Goal: Use online tool/utility: Utilize a website feature to perform a specific function

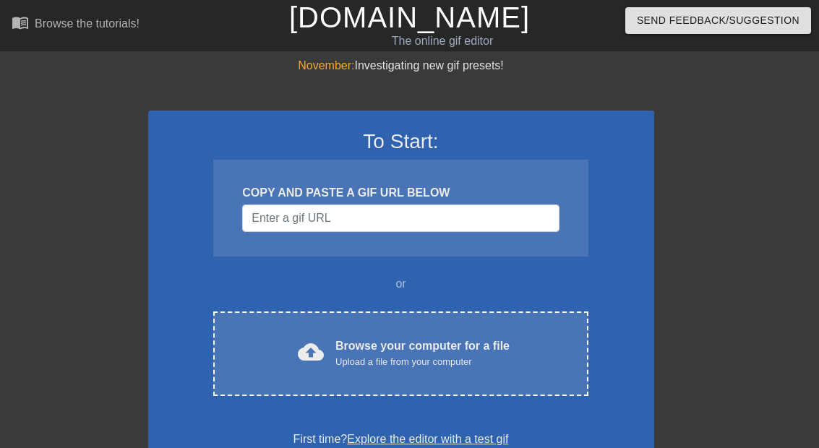
click at [274, 362] on div "cloud_upload Browse your computer for a file Upload a file from your computer" at bounding box center [401, 354] width 314 height 33
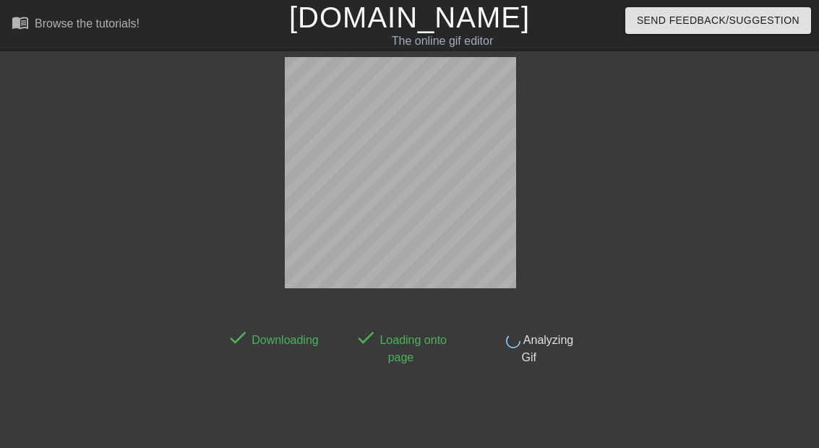
scroll to position [35, 0]
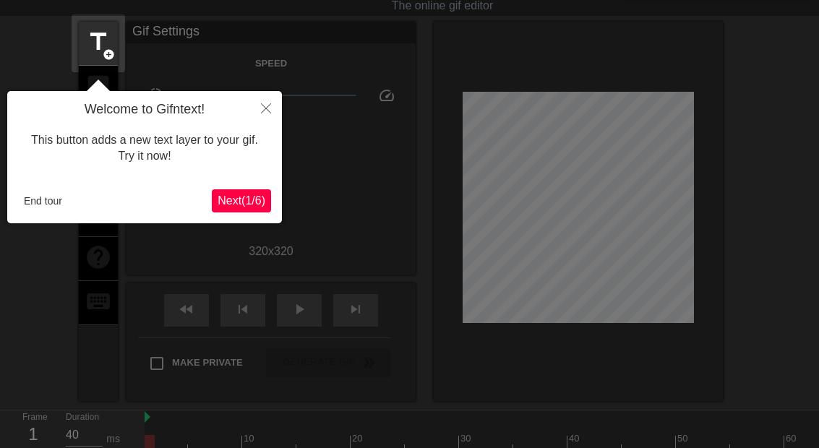
click at [35, 202] on button "End tour" at bounding box center [43, 201] width 50 height 22
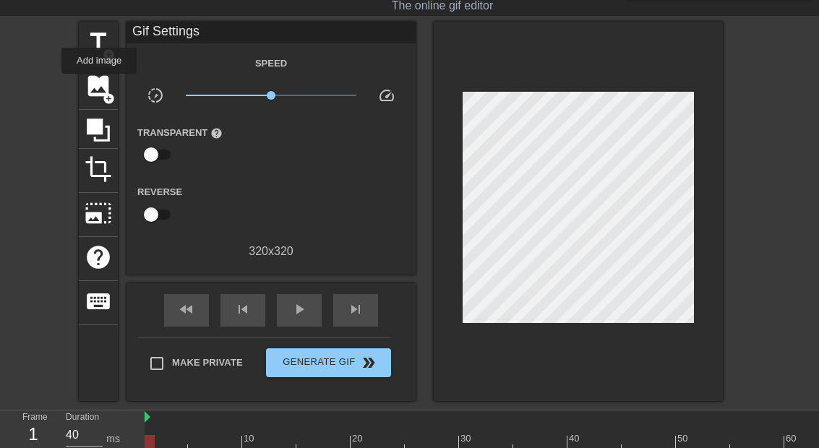
click at [100, 84] on span "image" at bounding box center [98, 85] width 27 height 27
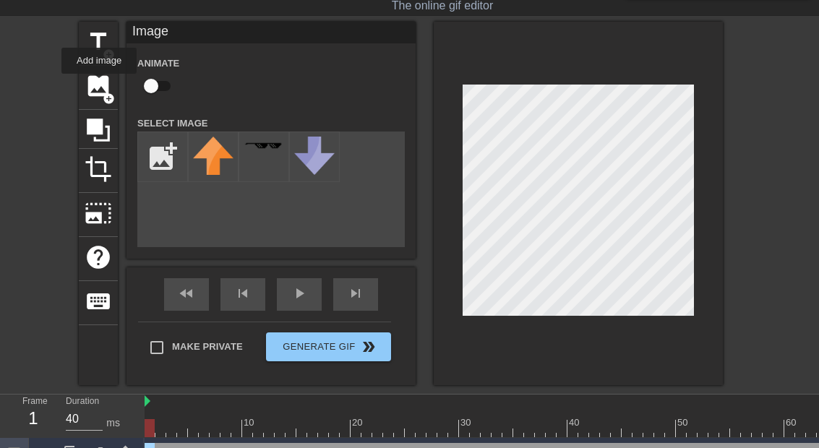
click at [170, 166] on input "file" at bounding box center [162, 156] width 49 height 49
type input "C:\fakepath\IMG_5028.png"
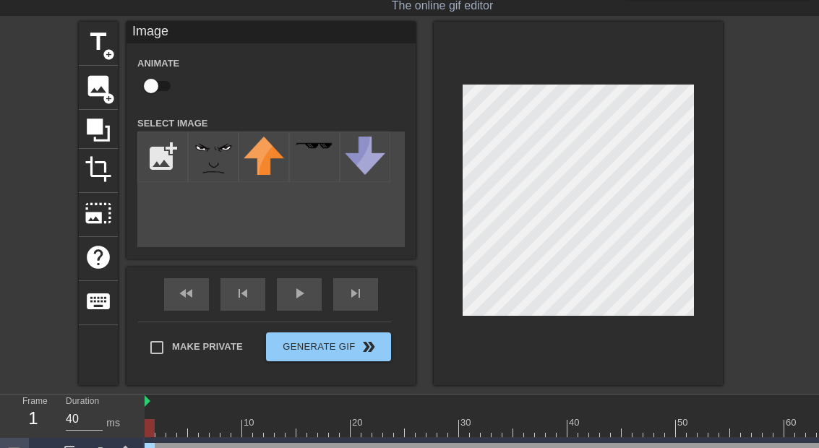
click at [202, 171] on img at bounding box center [213, 157] width 40 height 40
click at [209, 168] on img at bounding box center [213, 157] width 40 height 40
click at [299, 289] on div "fast_rewind skip_previous play_arrow skip_next" at bounding box center [271, 294] width 236 height 54
click at [300, 292] on div "fast_rewind skip_previous play_arrow skip_next" at bounding box center [271, 294] width 236 height 54
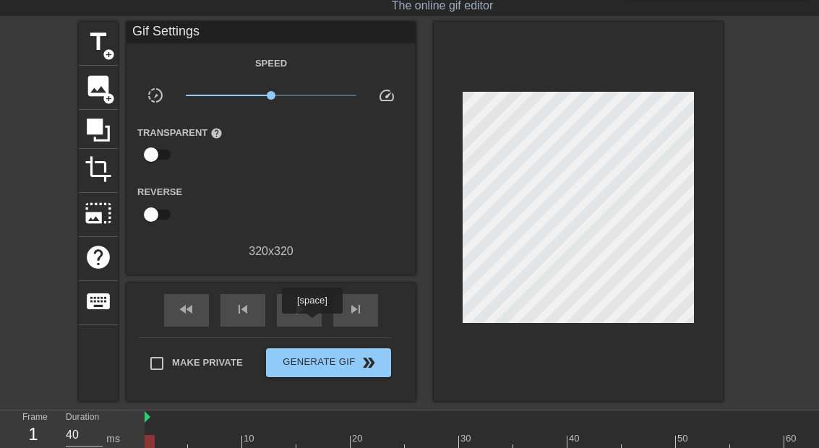
click at [314, 324] on div "play_arrow" at bounding box center [299, 310] width 45 height 33
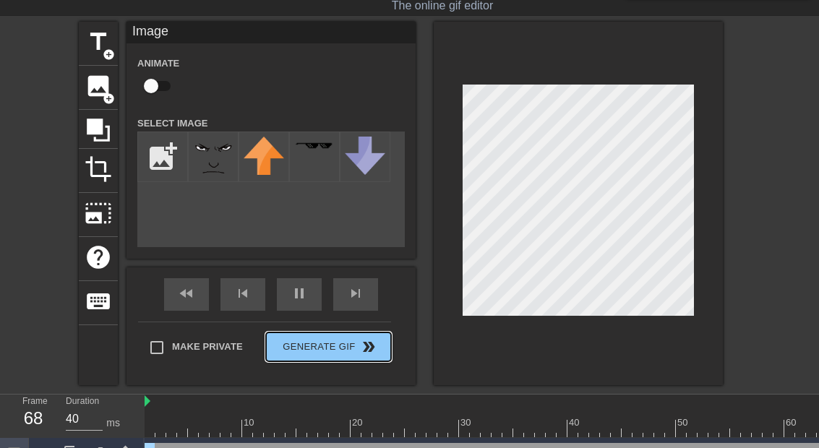
click at [301, 348] on button "Generate Gif double_arrow" at bounding box center [328, 347] width 125 height 29
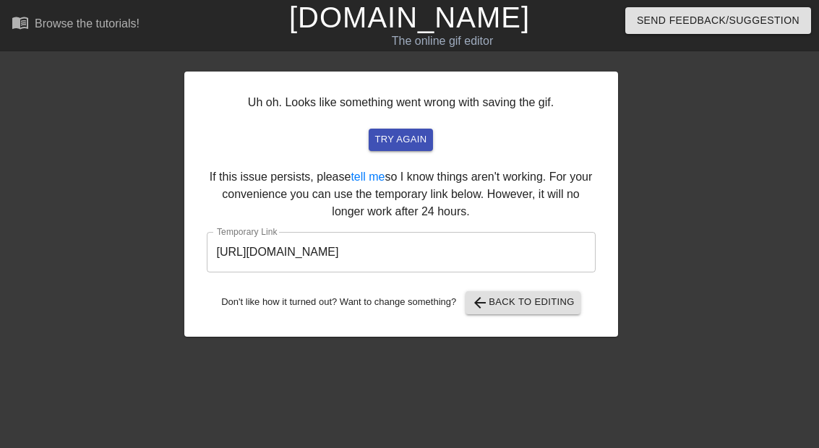
click at [251, 257] on input "[URL][DOMAIN_NAME]" at bounding box center [401, 252] width 389 height 40
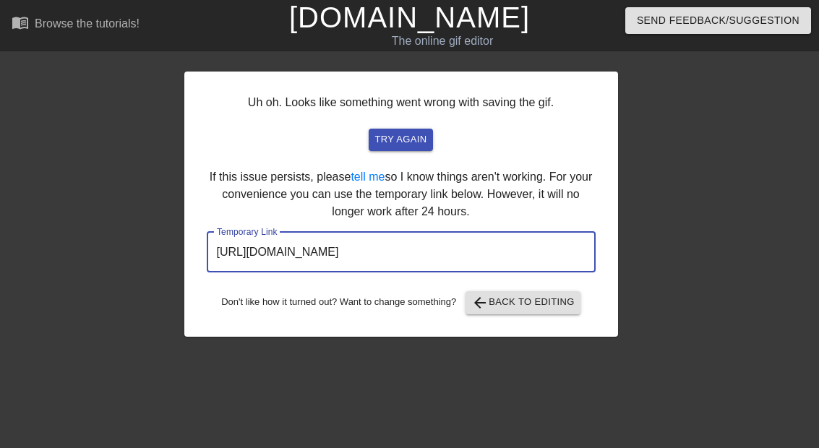
click at [247, 262] on input "[URL][DOMAIN_NAME]" at bounding box center [401, 252] width 389 height 40
click at [248, 259] on input "[URL][DOMAIN_NAME]" at bounding box center [401, 252] width 389 height 40
